Goal: Go to known website: Access a specific website the user already knows

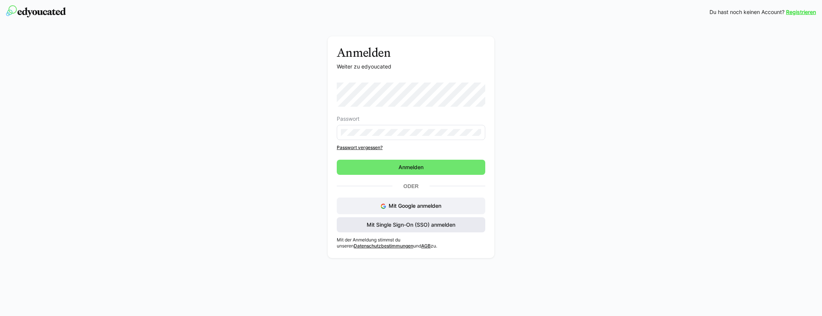
click at [394, 228] on span "Mit Single Sign-On (SSO) anmelden" at bounding box center [411, 225] width 91 height 8
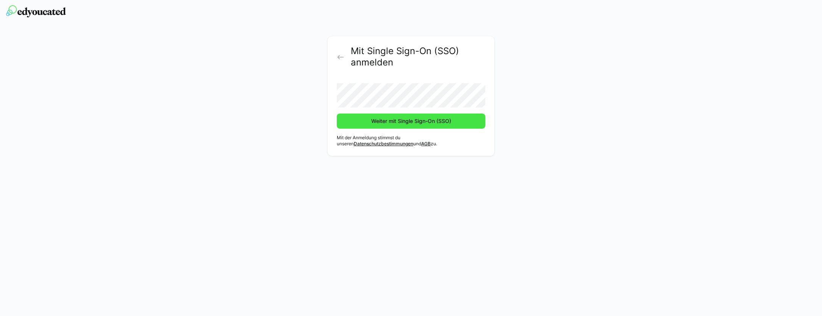
click at [374, 120] on span "Weiter mit Single Sign-On (SSO)" at bounding box center [411, 121] width 82 height 8
